Goal: Information Seeking & Learning: Learn about a topic

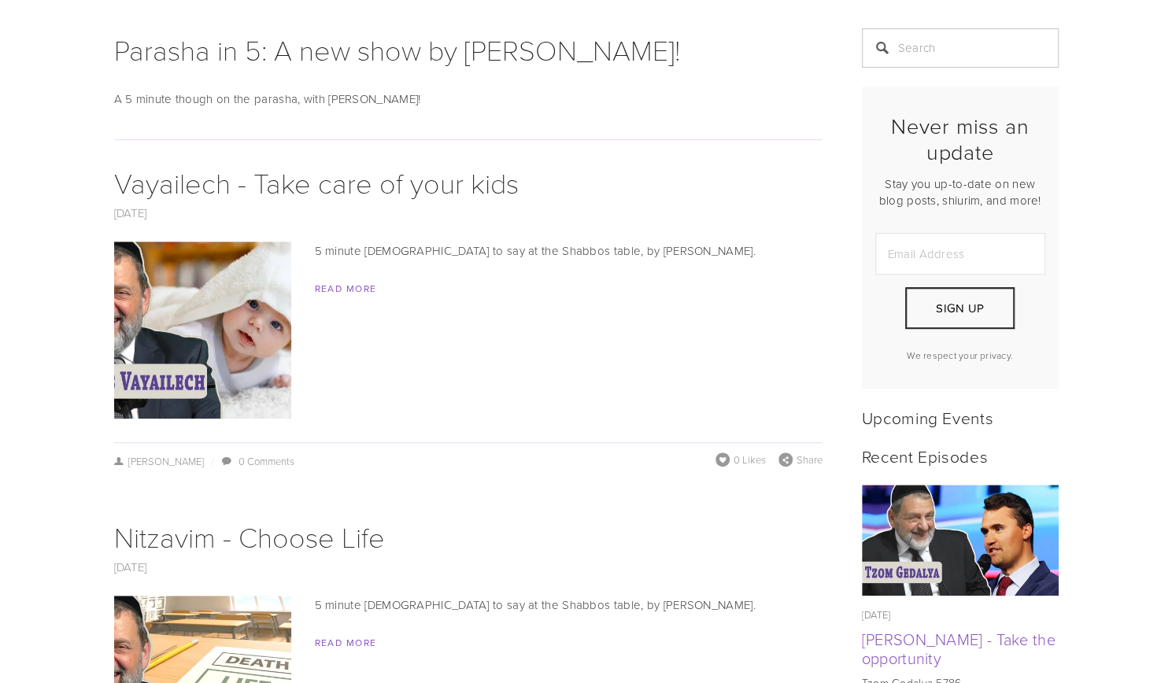
scroll to position [332, 0]
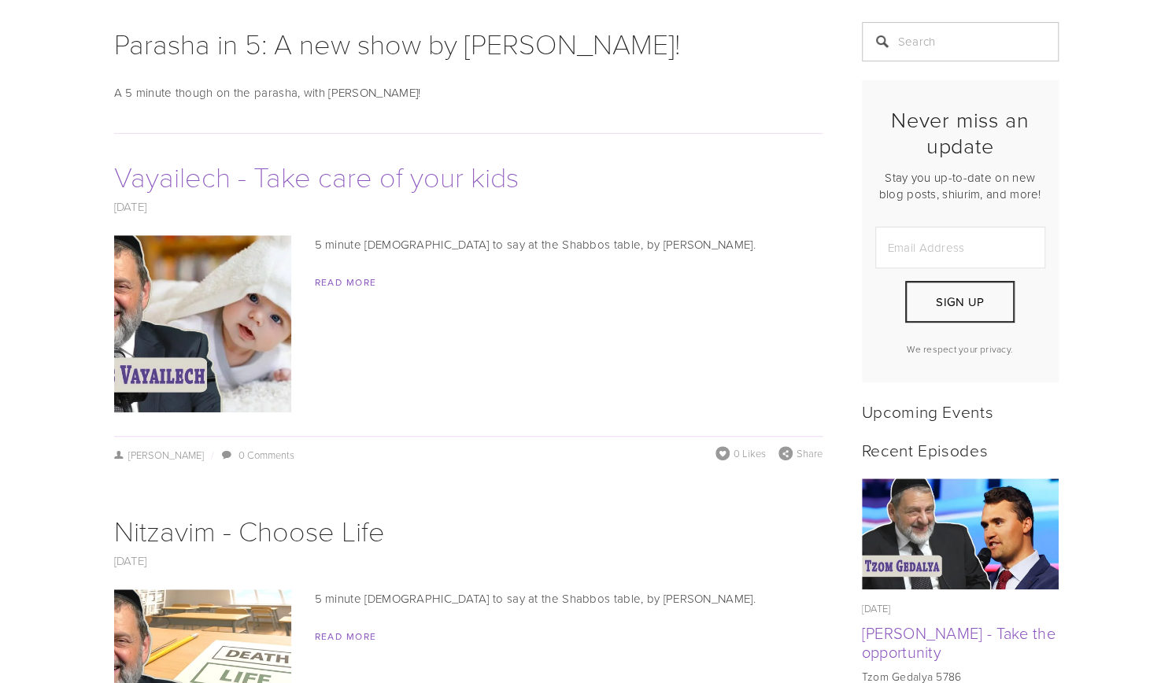
click at [250, 180] on link "Vayailech - Take care of your kids" at bounding box center [316, 176] width 405 height 39
